Goal: Information Seeking & Learning: Learn about a topic

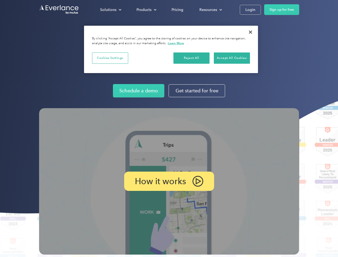
click at [169, 128] on img at bounding box center [169, 181] width 260 height 146
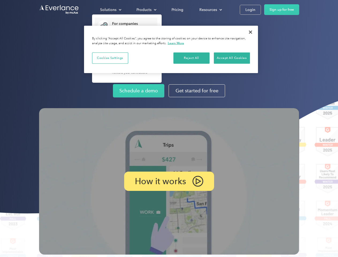
click at [110, 10] on div "Solutions" at bounding box center [108, 9] width 16 height 7
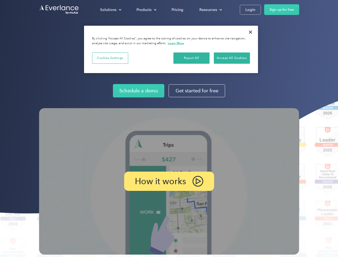
click at [146, 10] on div "Products" at bounding box center [143, 9] width 15 height 7
click at [210, 10] on div "Resources" at bounding box center [208, 9] width 18 height 7
click at [169, 181] on p "How it works" at bounding box center [160, 181] width 51 height 6
click at [110, 58] on button "Cookies Settings" at bounding box center [110, 57] width 36 height 11
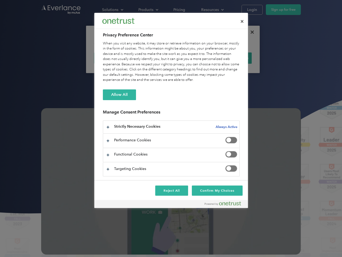
click at [191, 58] on div "When you visit any website, it may store or retrieve information on your browse…" at bounding box center [171, 62] width 137 height 42
click at [231, 58] on div "When you visit any website, it may store or retrieve information on your browse…" at bounding box center [171, 62] width 137 height 42
click at [250, 32] on div at bounding box center [171, 128] width 342 height 257
